Goal: Navigation & Orientation: Understand site structure

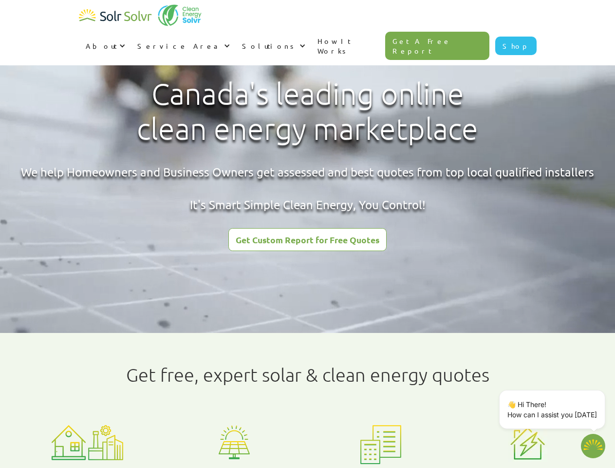
click at [117, 41] on div "About" at bounding box center [101, 46] width 31 height 10
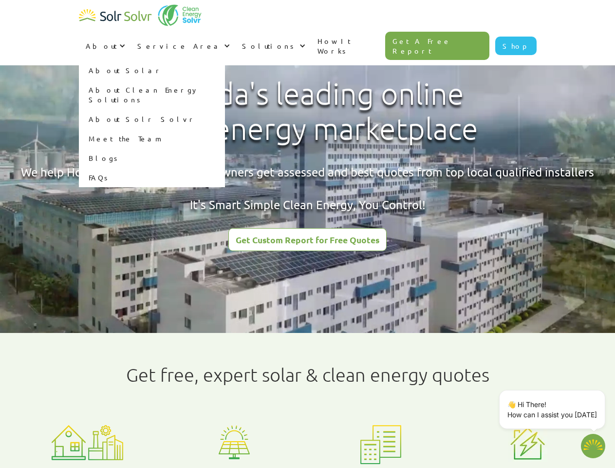
click at [222, 41] on div "Service Area" at bounding box center [179, 46] width 84 height 10
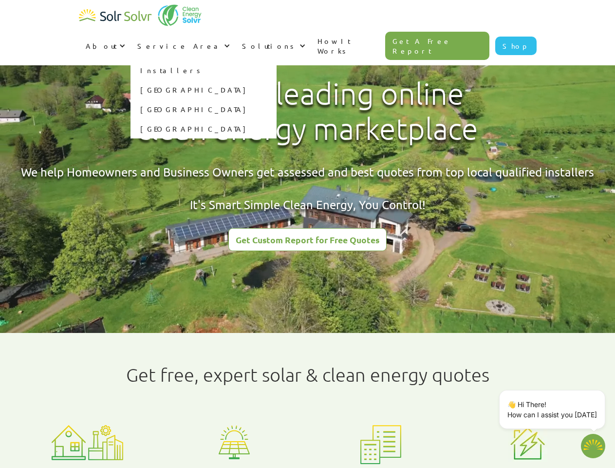
click at [297, 41] on div "Solutions" at bounding box center [269, 46] width 55 height 10
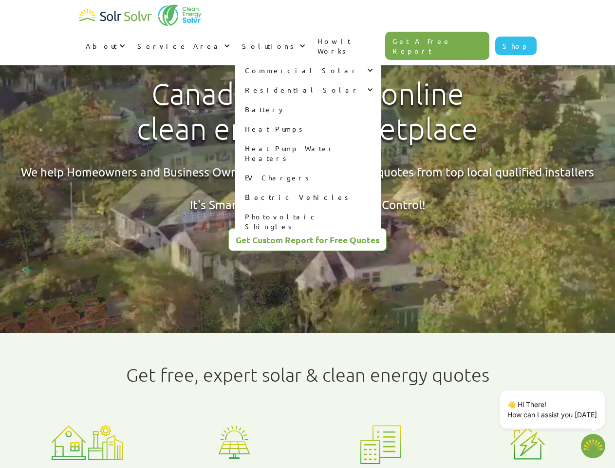
click at [554, 409] on p "👋 Hi There! How can I assist you [DATE]" at bounding box center [553, 409] width 90 height 20
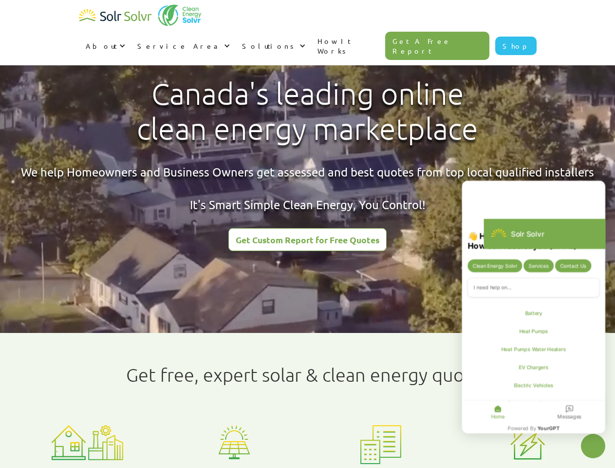
type textarea "x"
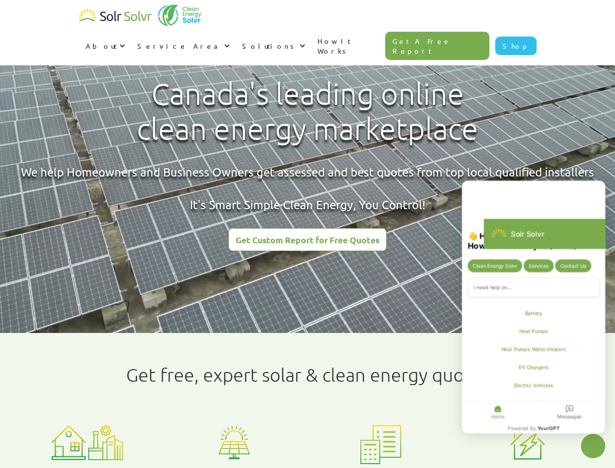
click at [604, 401] on div "Messages" at bounding box center [570, 412] width 72 height 22
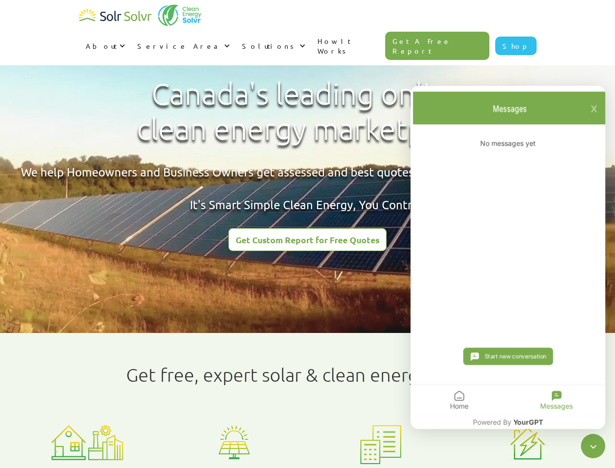
click at [593, 446] on icon "Close chatbot widget" at bounding box center [594, 446] width 12 height 12
